Goal: Information Seeking & Learning: Learn about a topic

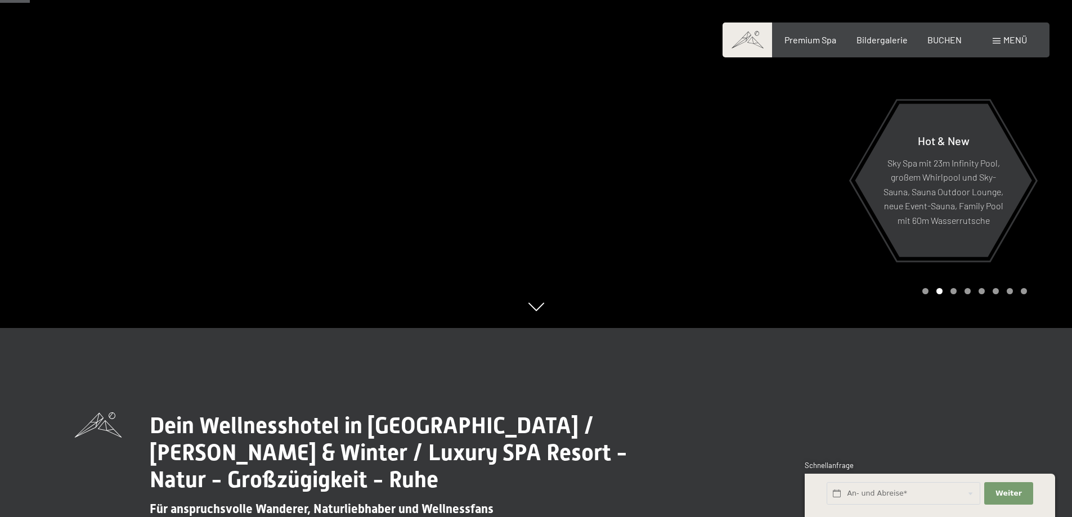
scroll to position [169, 0]
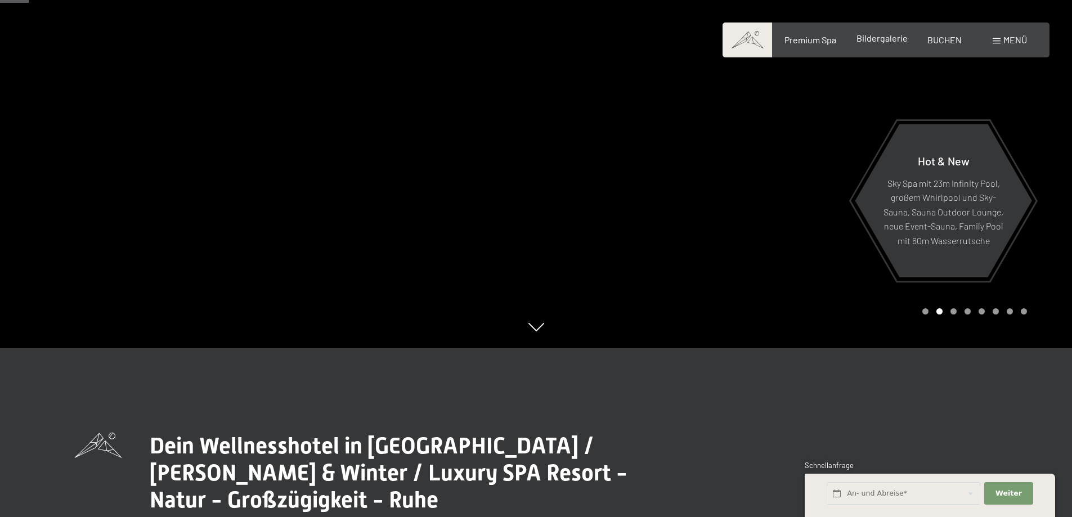
click at [887, 41] on span "Bildergalerie" at bounding box center [882, 38] width 51 height 11
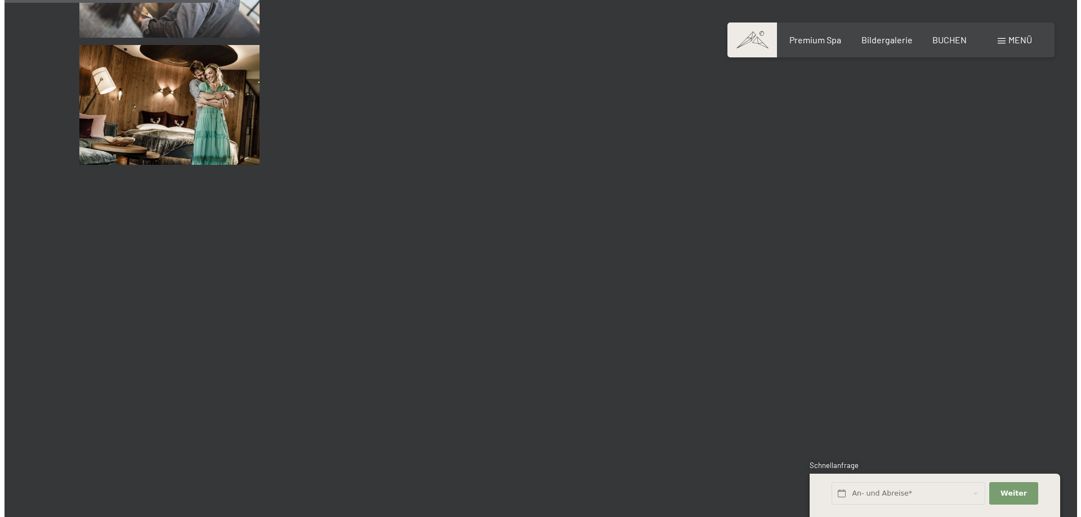
scroll to position [2420, 0]
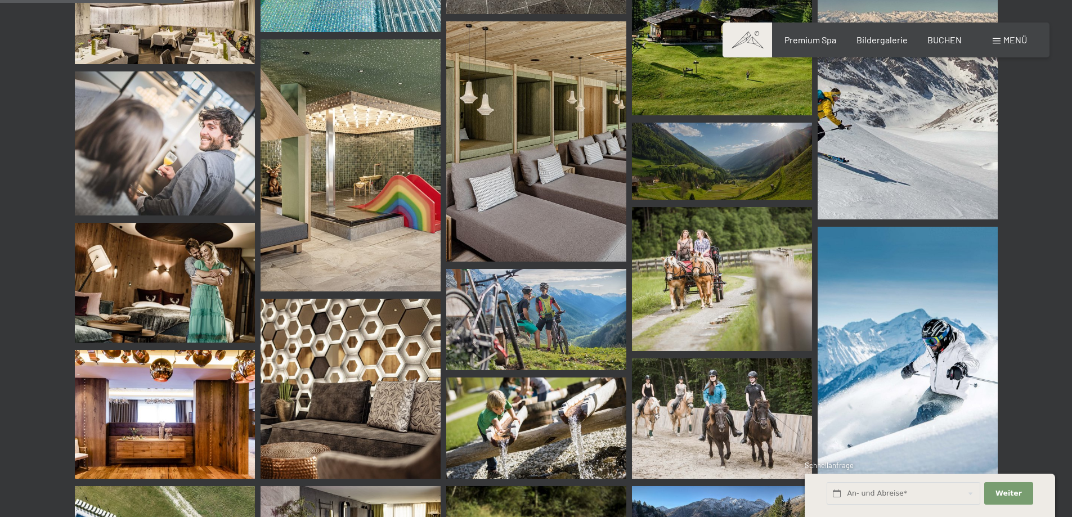
click at [997, 39] on span at bounding box center [997, 41] width 8 height 6
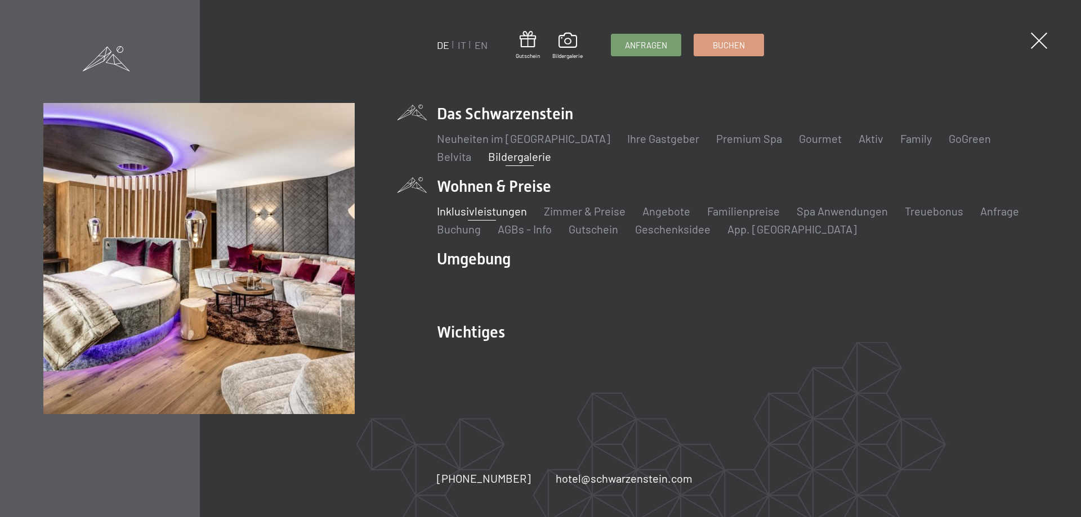
click at [493, 211] on link "Inklusivleistungen" at bounding box center [482, 211] width 90 height 14
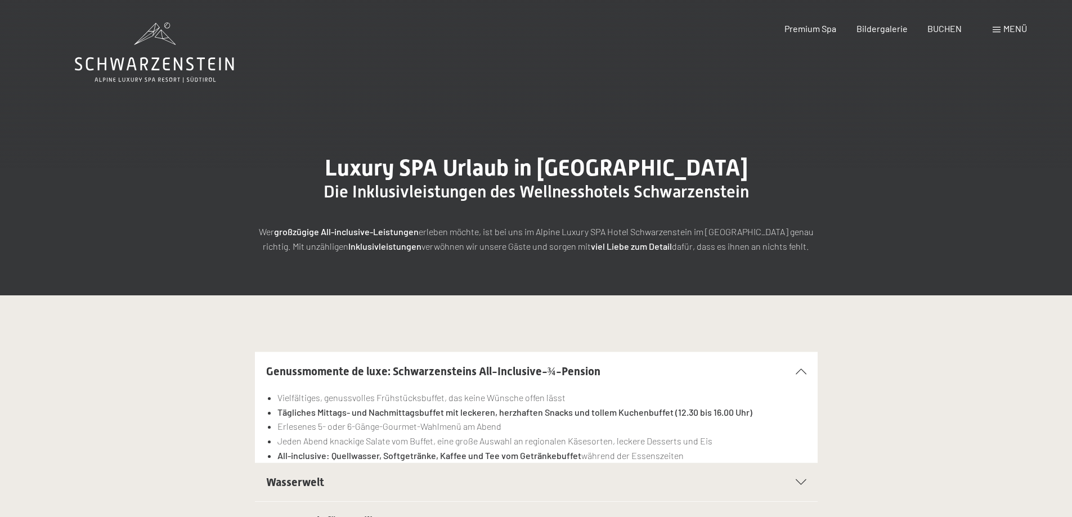
click at [999, 32] on span at bounding box center [997, 30] width 8 height 6
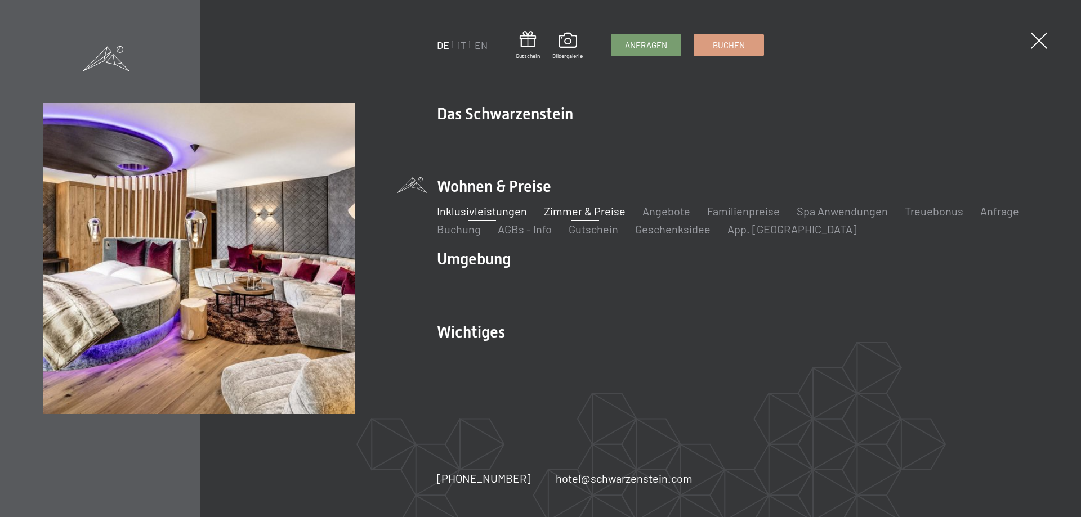
click at [598, 208] on link "Zimmer & Preise" at bounding box center [585, 211] width 82 height 14
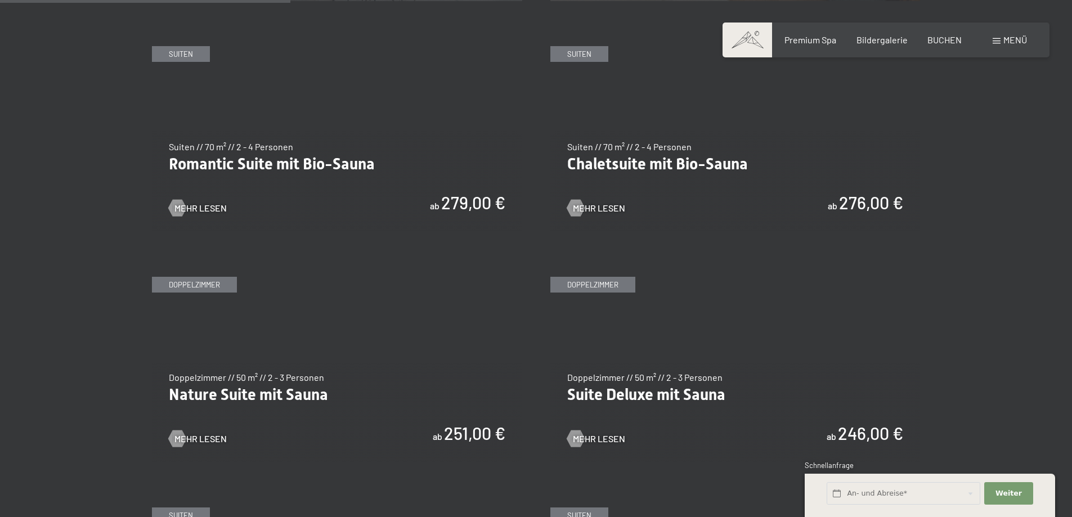
scroll to position [1013, 0]
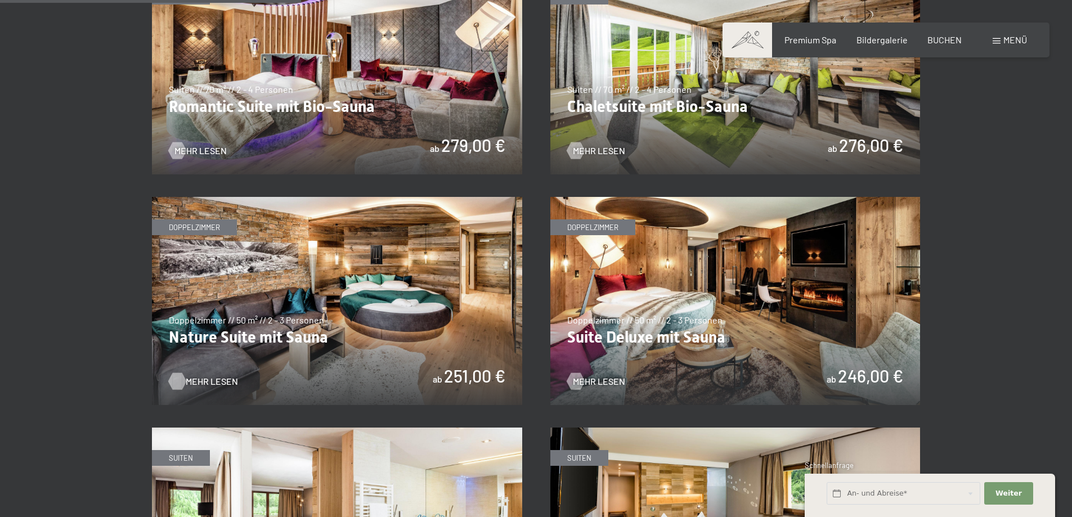
click at [208, 378] on span "Mehr Lesen" at bounding box center [212, 381] width 52 height 12
click at [795, 298] on img at bounding box center [736, 301] width 370 height 208
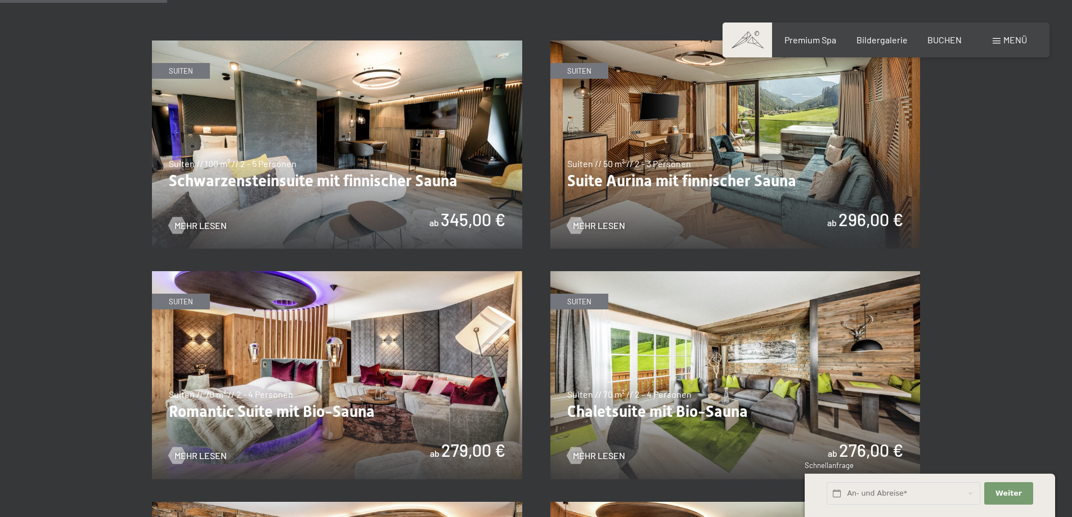
scroll to position [563, 0]
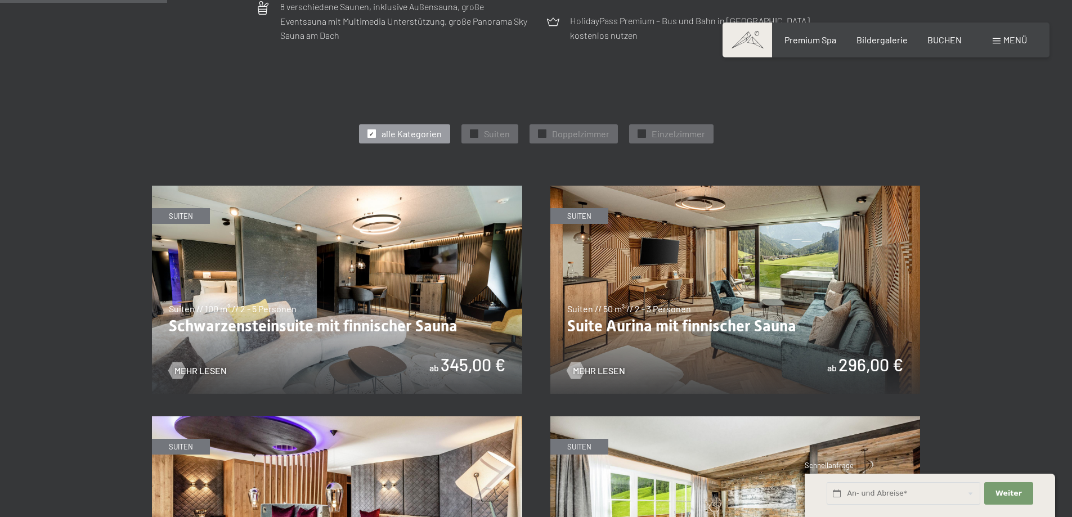
click at [711, 289] on img at bounding box center [736, 290] width 370 height 208
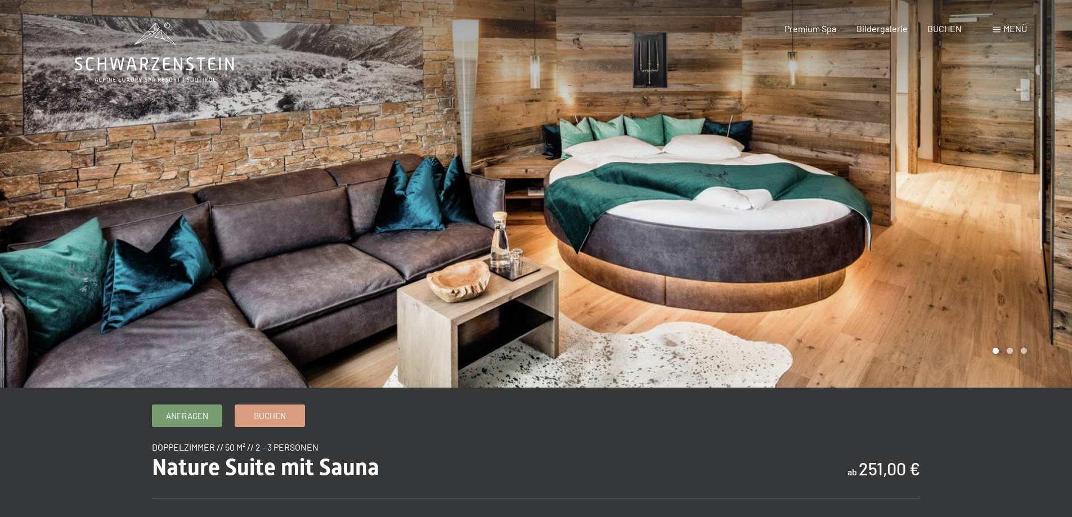
drag, startPoint x: 800, startPoint y: 241, endPoint x: 316, endPoint y: 239, distance: 484.1
click at [316, 388] on div at bounding box center [536, 388] width 923 height 0
click at [934, 191] on div at bounding box center [804, 194] width 536 height 388
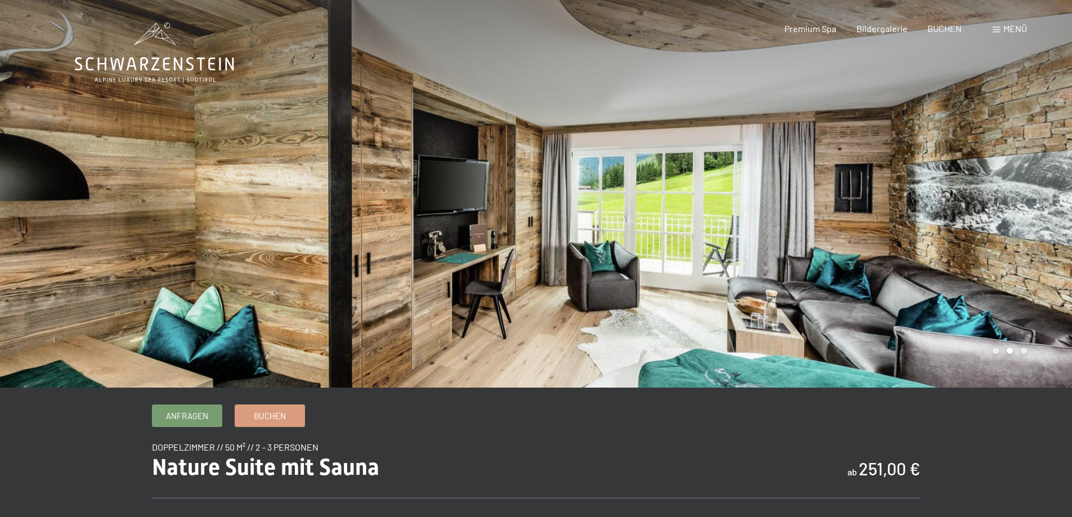
click at [1018, 232] on div at bounding box center [804, 194] width 536 height 388
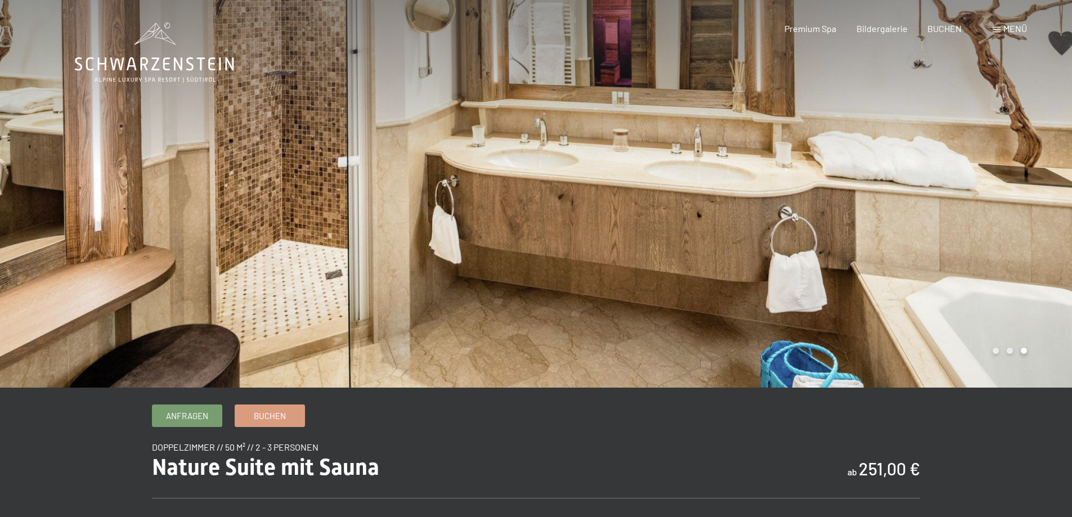
click at [1018, 232] on div at bounding box center [804, 194] width 536 height 388
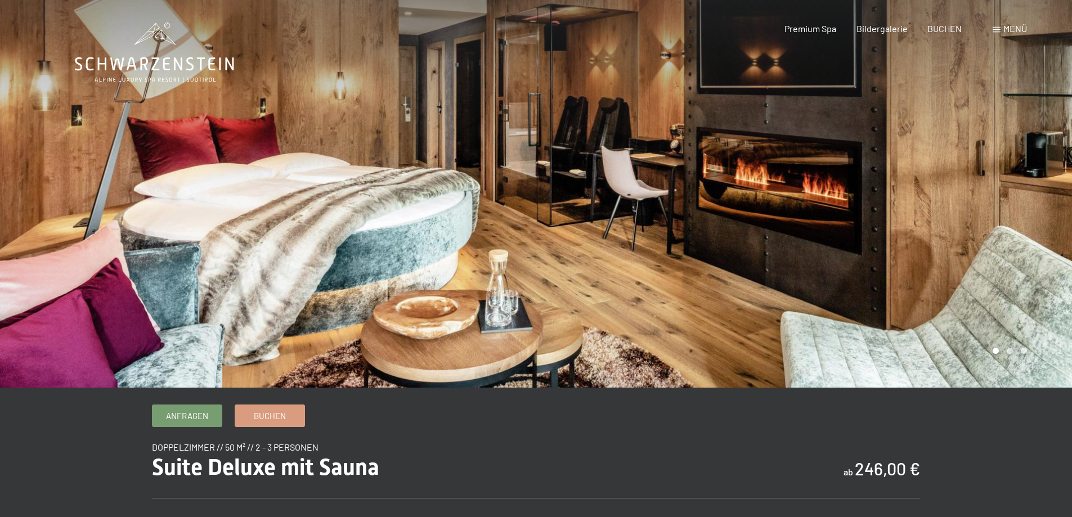
click at [964, 241] on div at bounding box center [804, 194] width 536 height 388
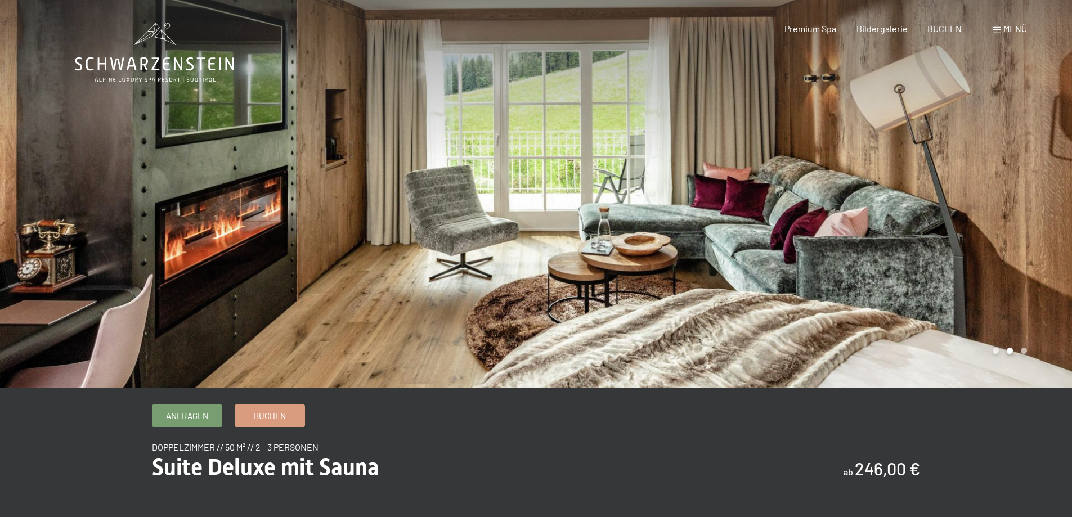
click at [964, 241] on div at bounding box center [804, 194] width 536 height 388
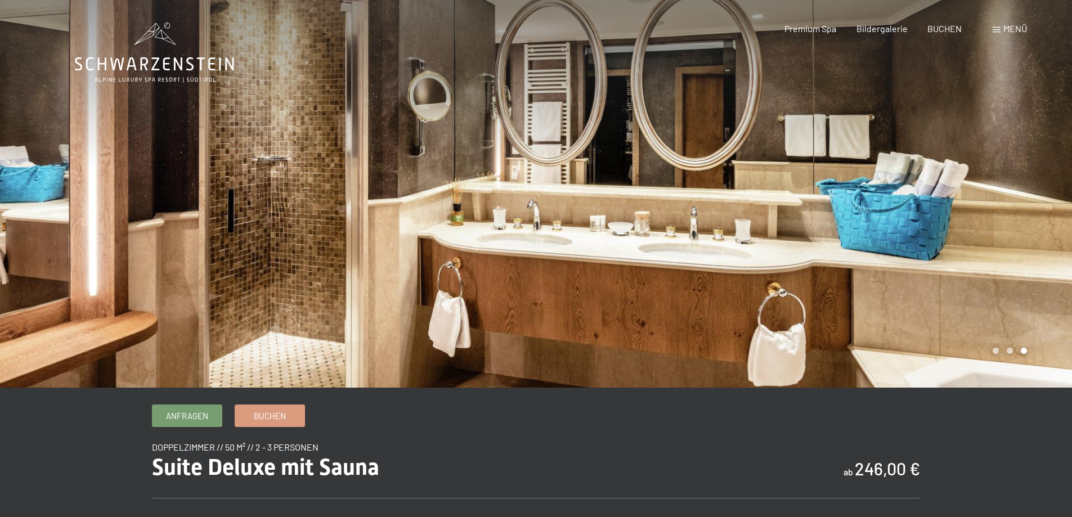
click at [964, 241] on div at bounding box center [804, 194] width 536 height 388
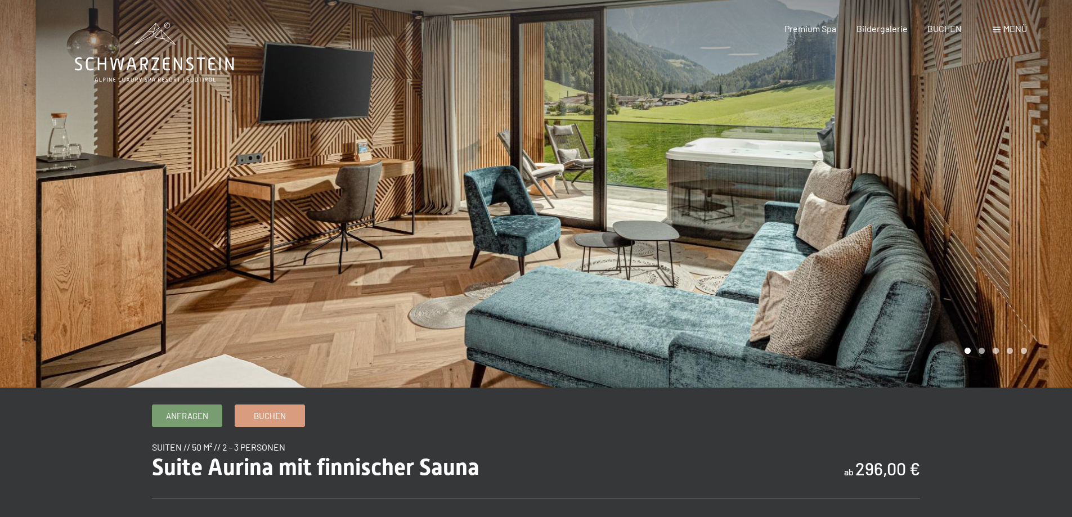
click at [806, 230] on div at bounding box center [804, 194] width 536 height 388
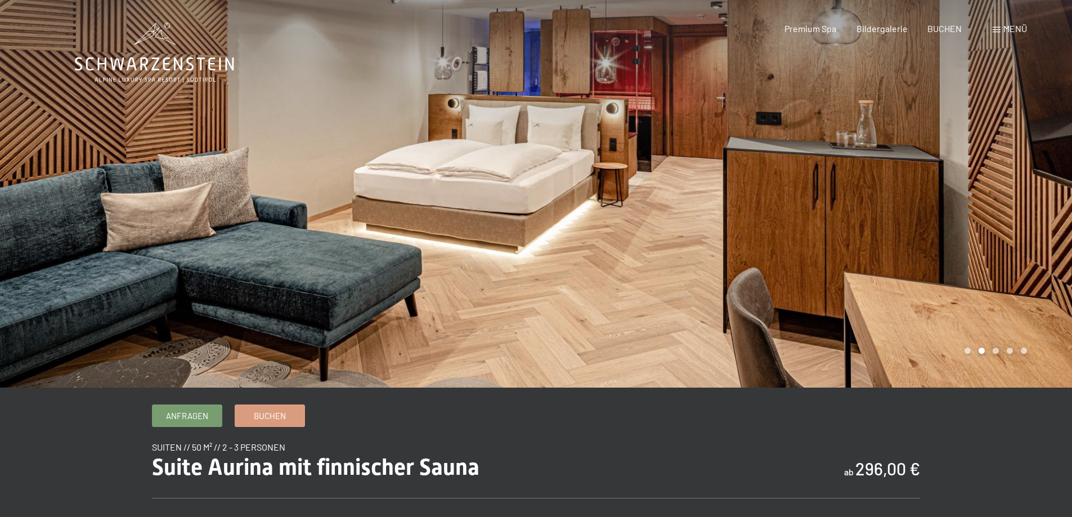
click at [806, 230] on div at bounding box center [804, 194] width 536 height 388
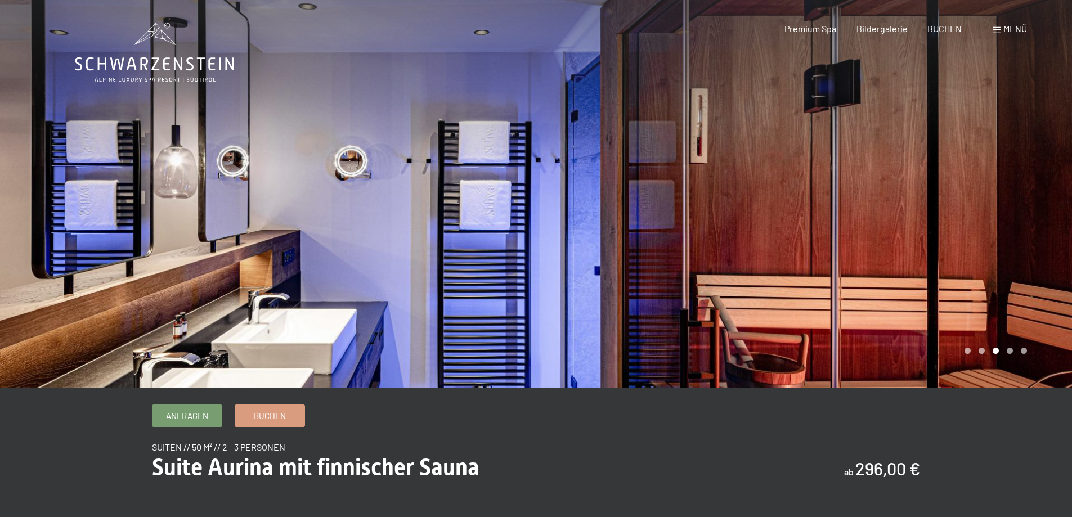
click at [805, 230] on div at bounding box center [804, 194] width 536 height 388
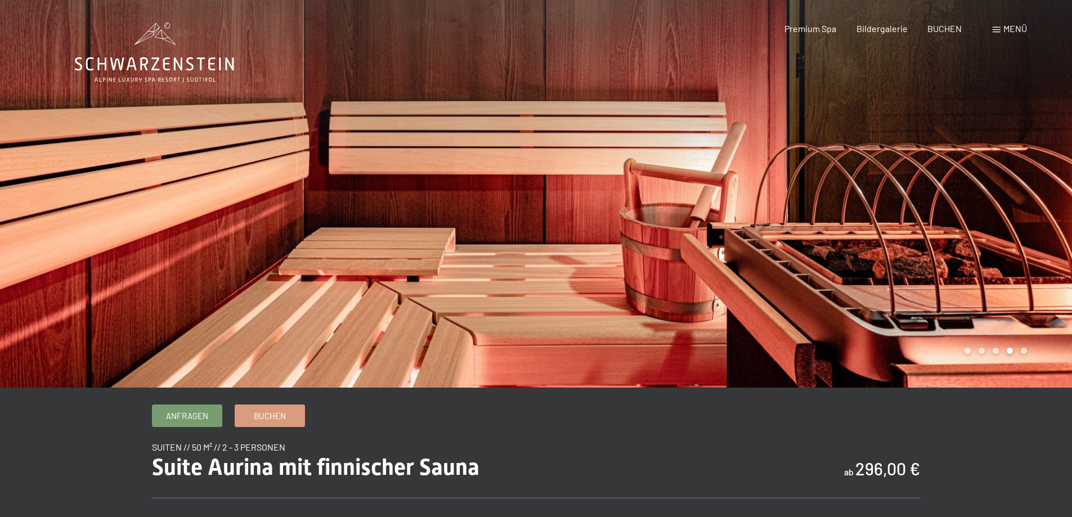
click at [805, 230] on div at bounding box center [804, 194] width 536 height 388
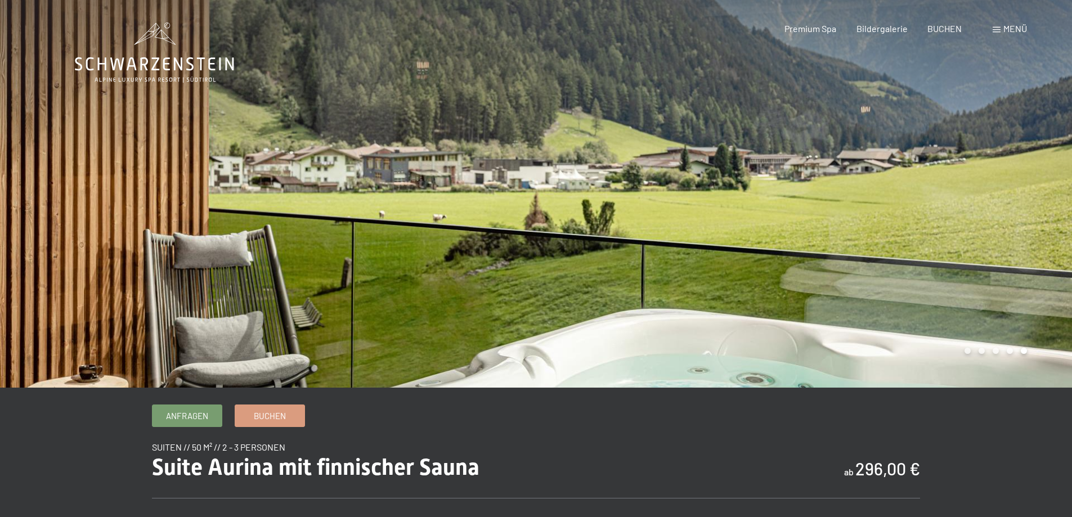
click at [805, 230] on div at bounding box center [804, 194] width 536 height 388
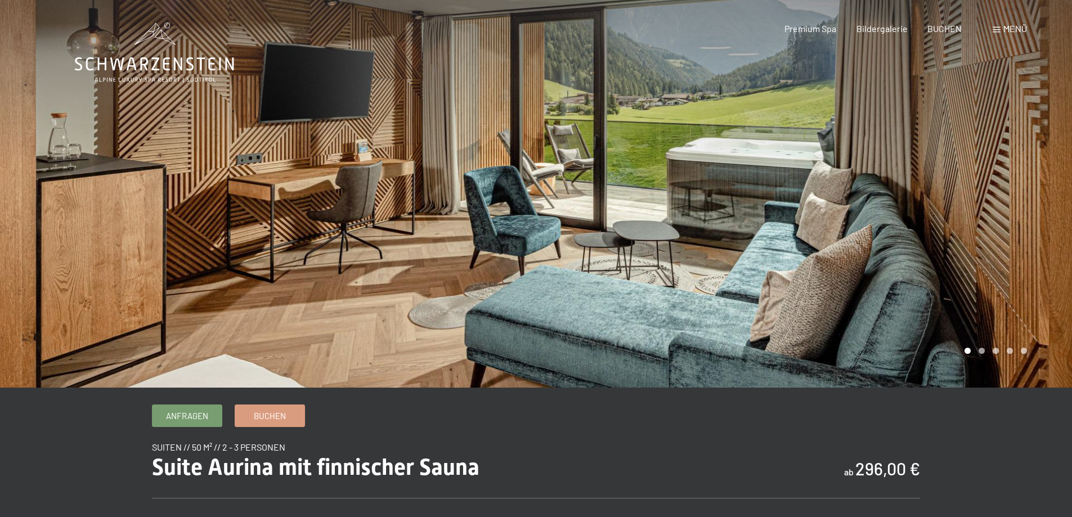
click at [805, 230] on div at bounding box center [804, 194] width 536 height 388
